Goal: Task Accomplishment & Management: Manage account settings

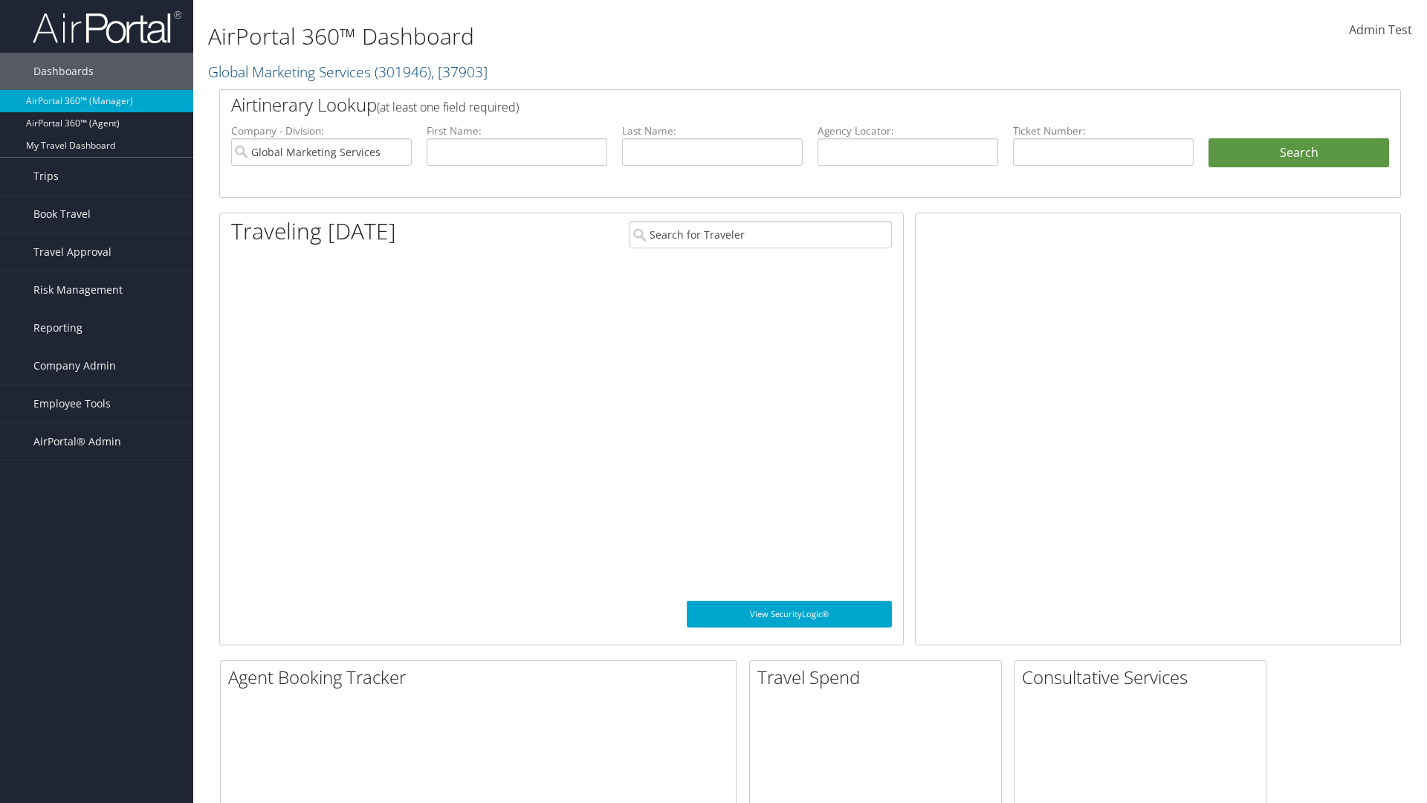
click at [97, 366] on span "Company Admin" at bounding box center [74, 365] width 83 height 37
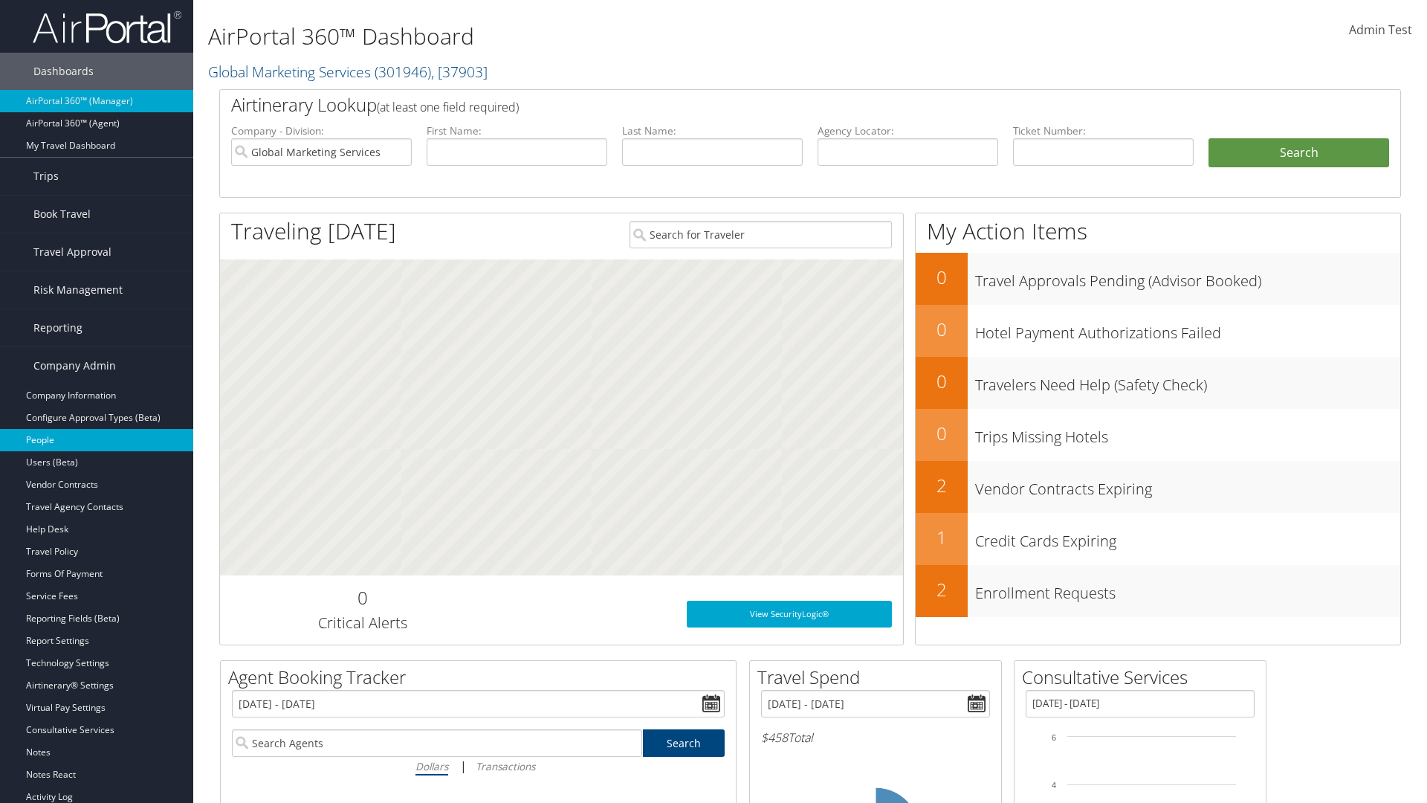
click at [97, 440] on link "People" at bounding box center [96, 440] width 193 height 22
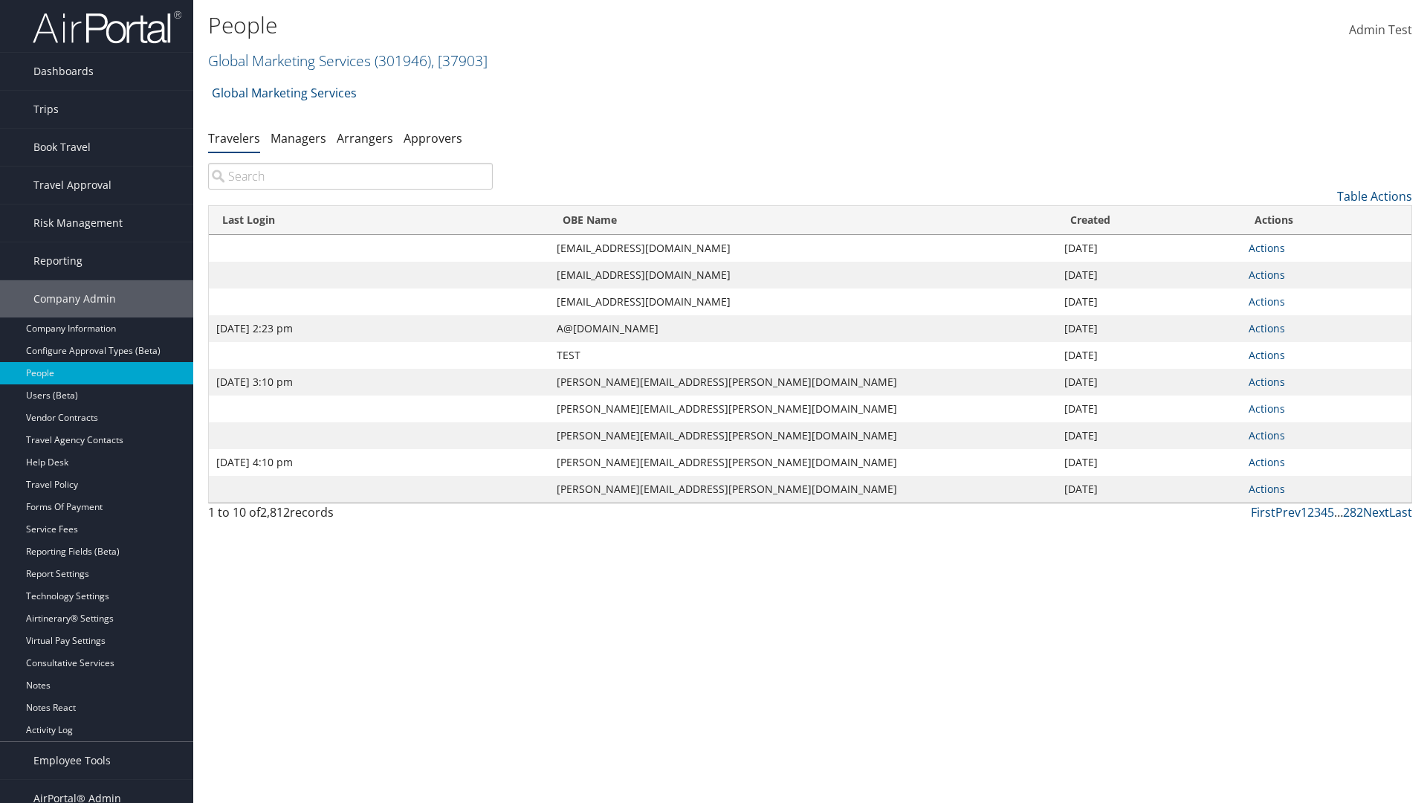
click at [350, 176] on input "search" at bounding box center [350, 176] width 285 height 27
type input "Sep 17, 2020 2:23 pm"
